Goal: Task Accomplishment & Management: Manage account settings

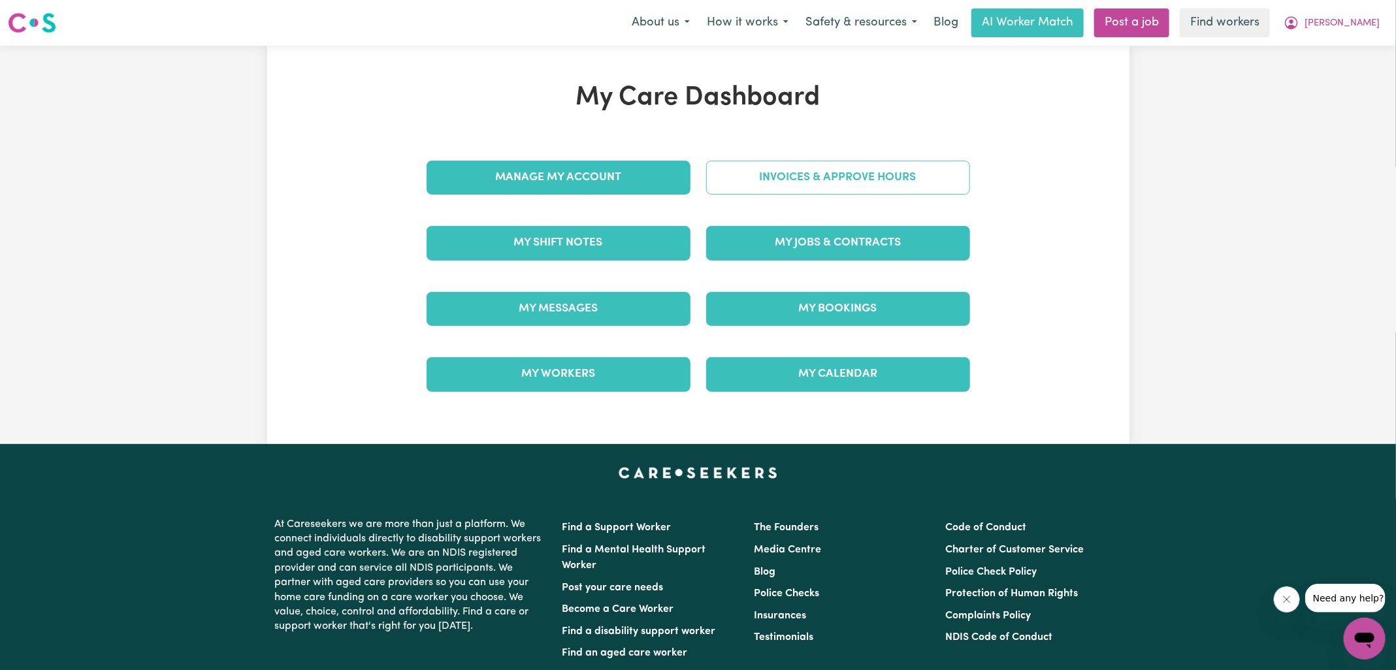
click at [840, 177] on link "Invoices & Approve Hours" at bounding box center [838, 178] width 264 height 34
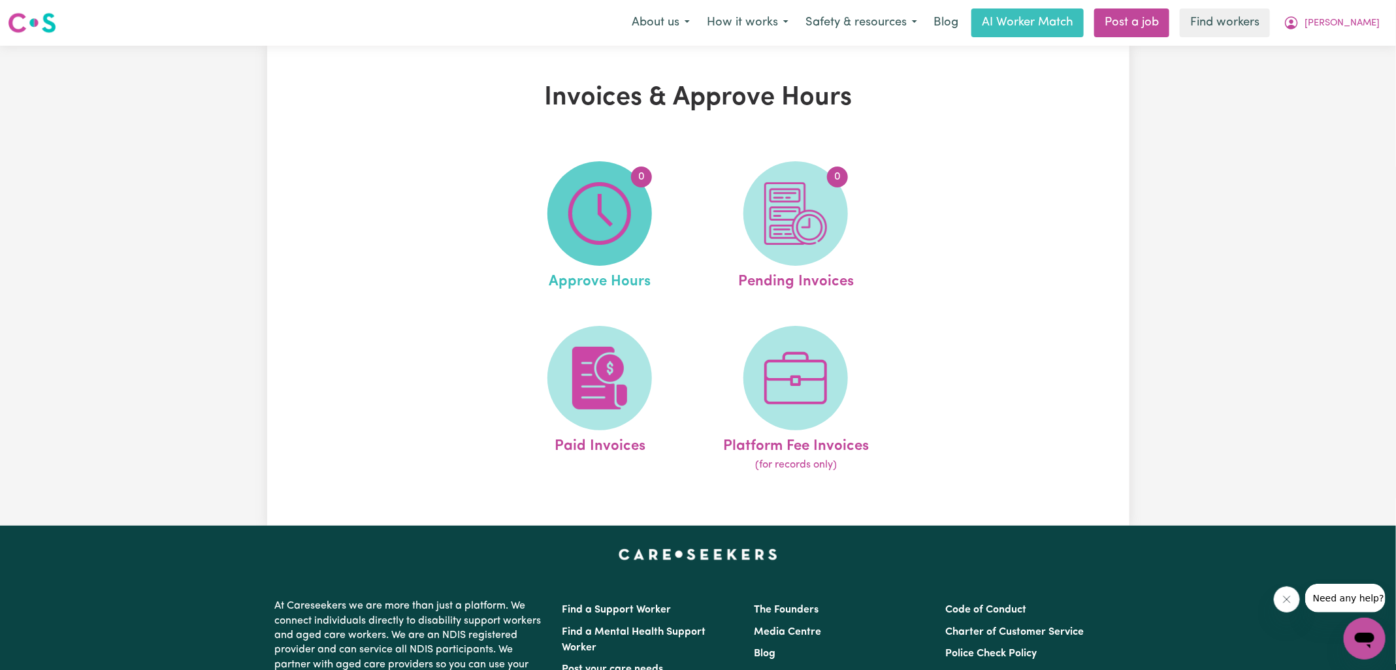
click at [641, 205] on span "0" at bounding box center [599, 213] width 104 height 104
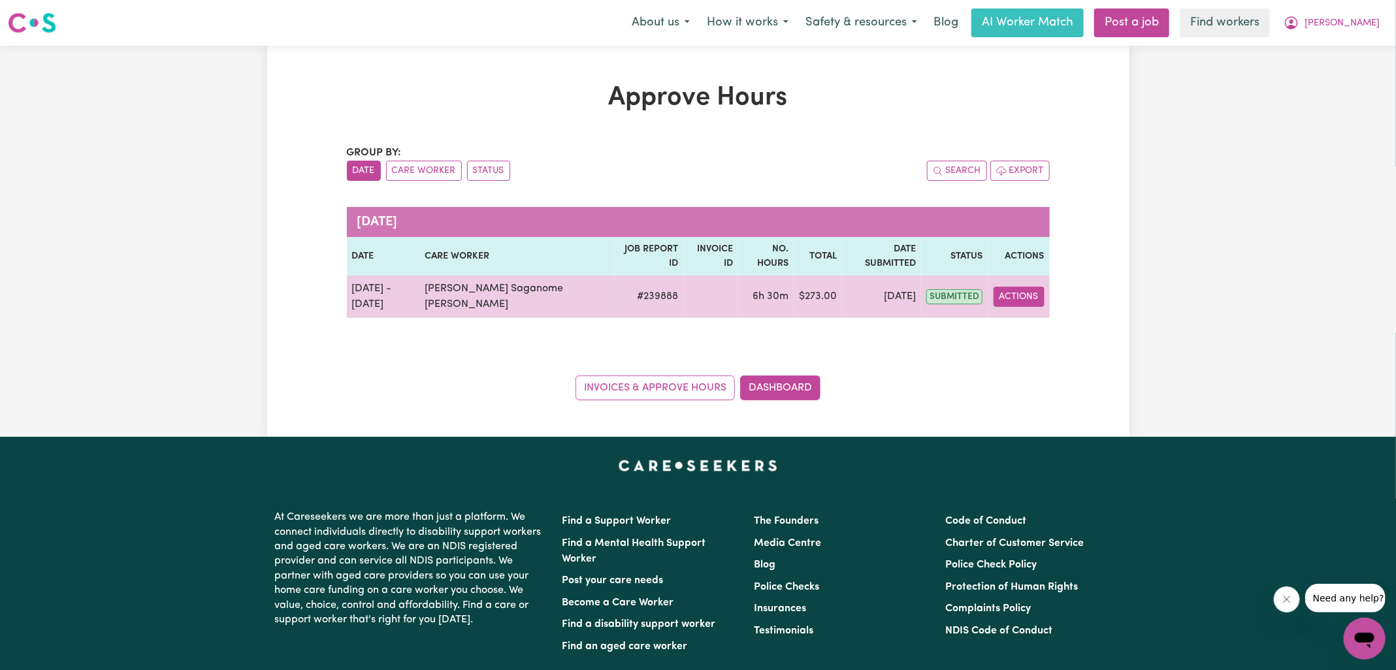
click at [1031, 287] on button "Actions" at bounding box center [1018, 297] width 51 height 20
click at [1033, 313] on link "View Job Report" at bounding box center [1051, 326] width 112 height 26
select select "pm"
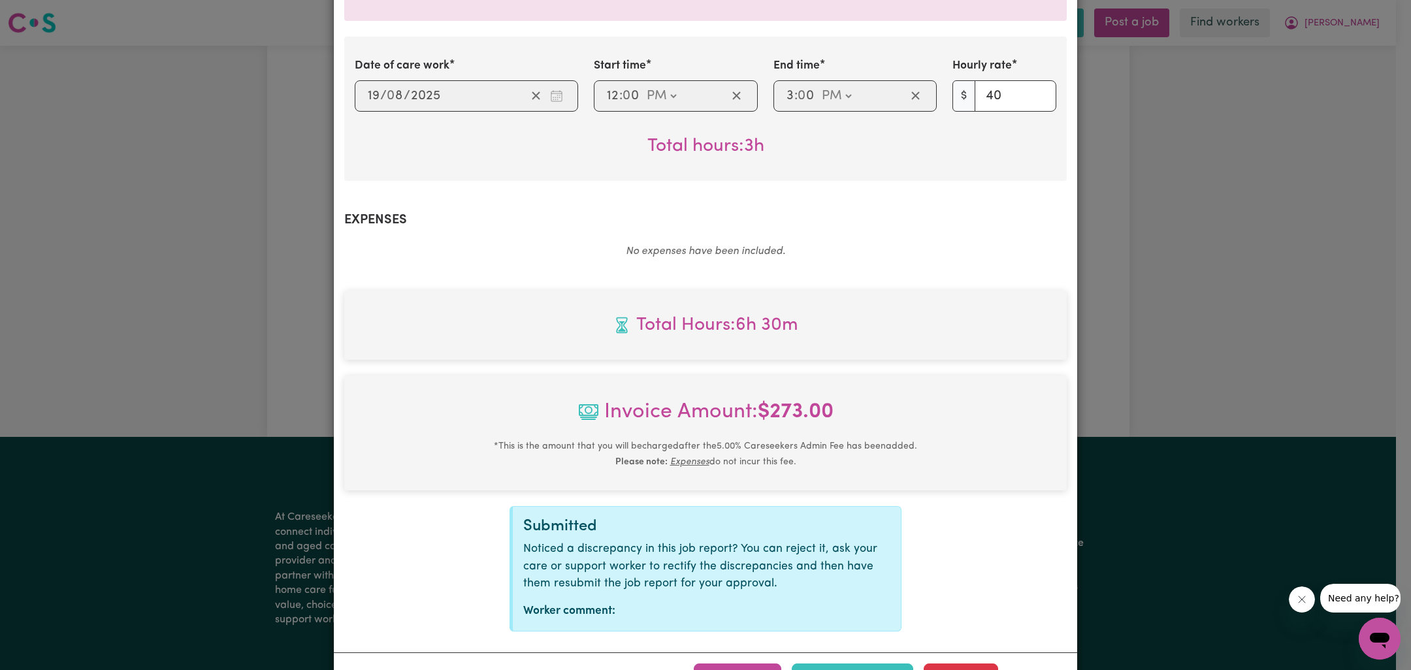
scroll to position [511, 0]
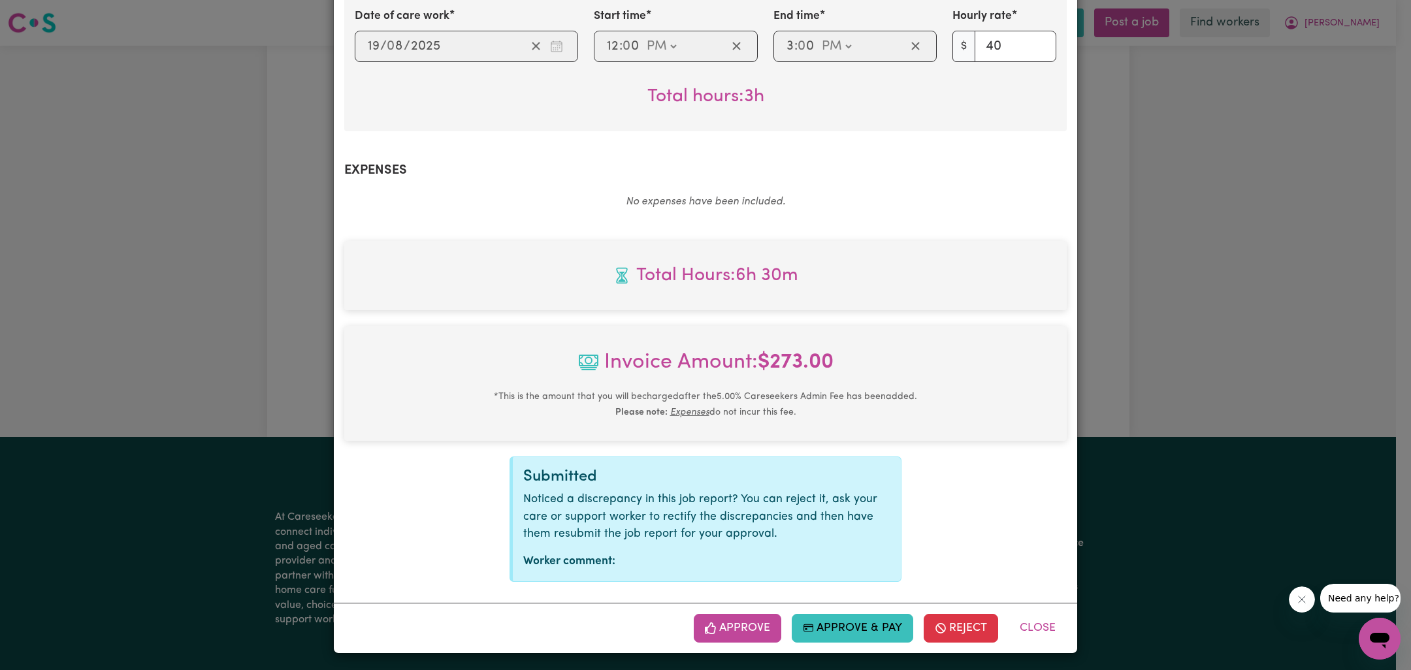
click at [743, 630] on button "Approve" at bounding box center [738, 628] width 88 height 29
